Goal: Task Accomplishment & Management: Manage account settings

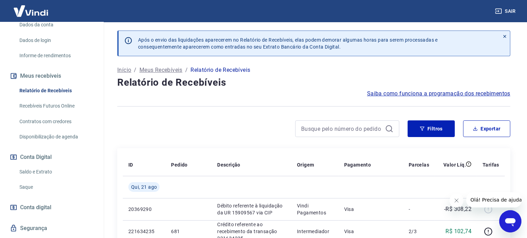
scroll to position [110, 0]
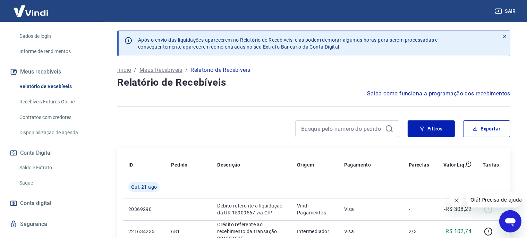
click at [37, 174] on link "Saldo e Extrato" at bounding box center [56, 168] width 79 height 14
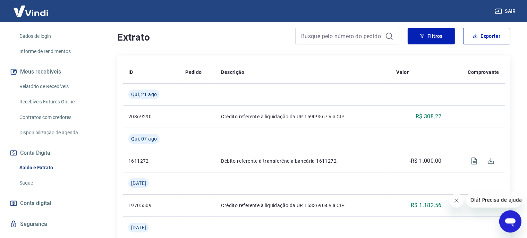
scroll to position [110, 0]
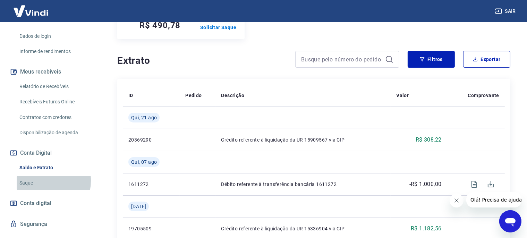
click at [37, 188] on link "Saque" at bounding box center [56, 183] width 79 height 14
